Goal: Book appointment/travel/reservation

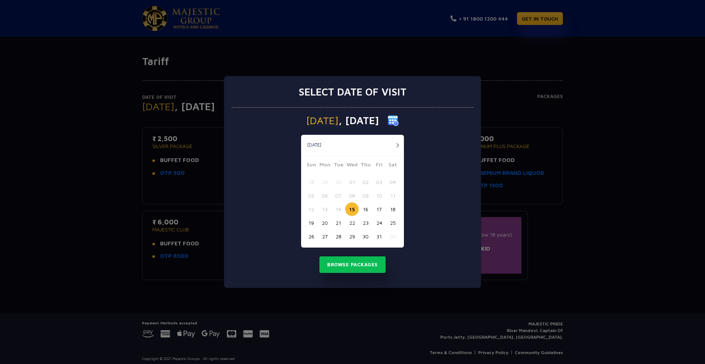
click at [393, 208] on button "18" at bounding box center [393, 209] width 14 height 14
click at [354, 267] on button "Browse Packages" at bounding box center [352, 264] width 66 height 17
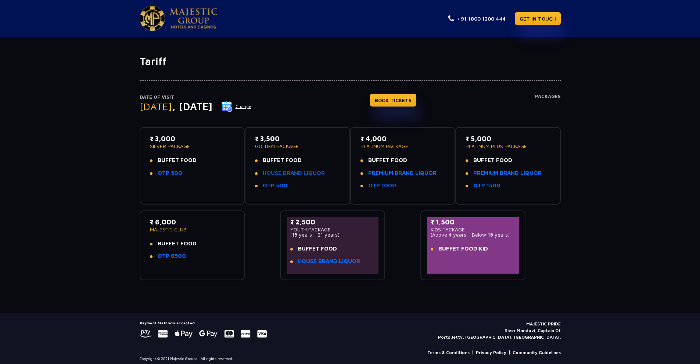
click at [303, 173] on link "HOUSE BRAND LIQUOR" at bounding box center [294, 173] width 62 height 8
click at [341, 265] on link "HOUSE BRAND LIQUOR" at bounding box center [329, 261] width 62 height 8
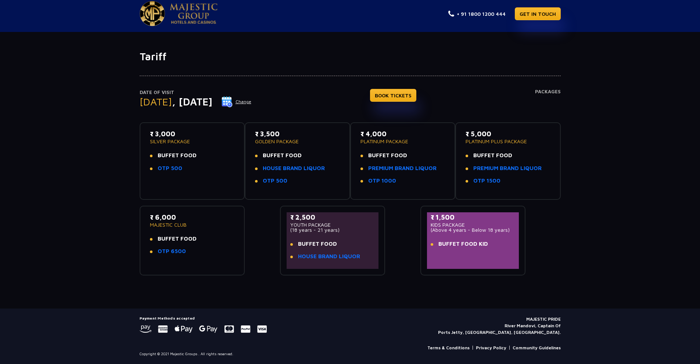
click at [320, 212] on p "₹ 2,500" at bounding box center [332, 217] width 85 height 10
click at [325, 227] on p "(18 years - 21 years)" at bounding box center [332, 229] width 85 height 5
click at [411, 89] on link "BOOK TICKETS" at bounding box center [393, 95] width 46 height 13
click at [404, 89] on link "BOOK TICKETS" at bounding box center [393, 95] width 46 height 13
